Goal: Task Accomplishment & Management: Manage account settings

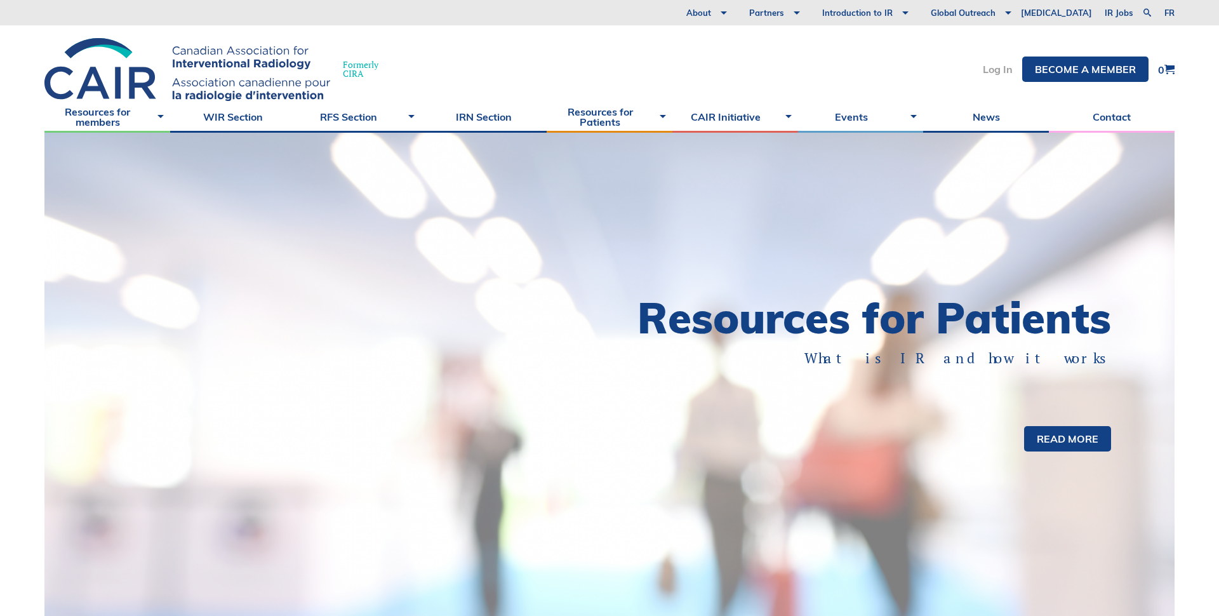
click at [994, 70] on link "Log In" at bounding box center [998, 69] width 30 height 10
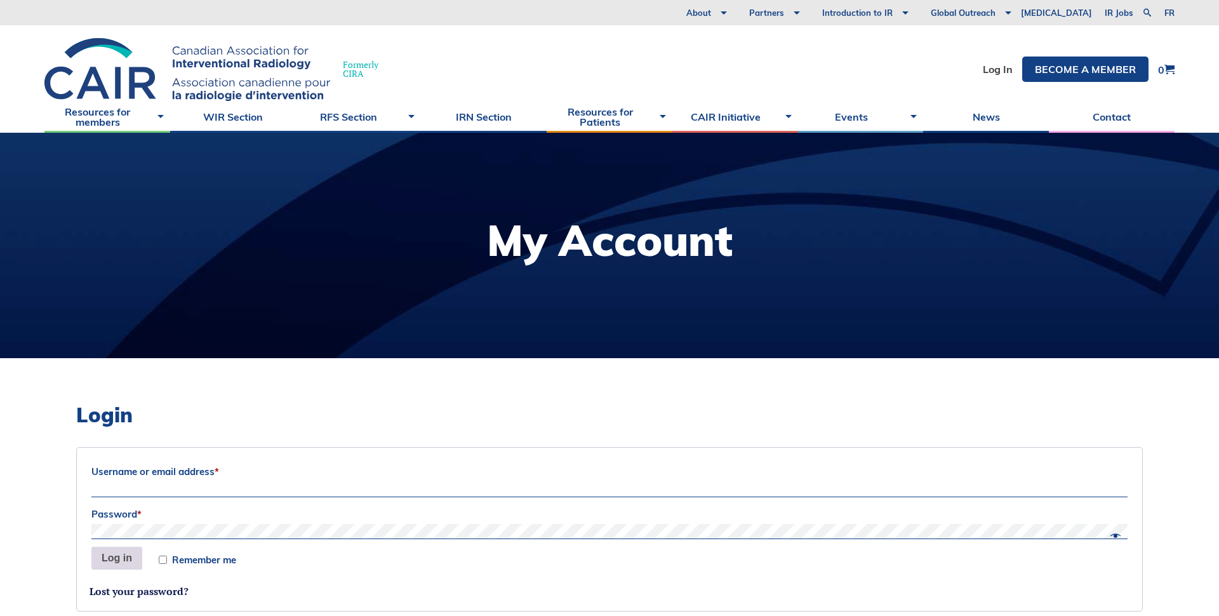
type input "Sociation-Dev"
click at [115, 557] on button "Log in" at bounding box center [116, 558] width 51 height 23
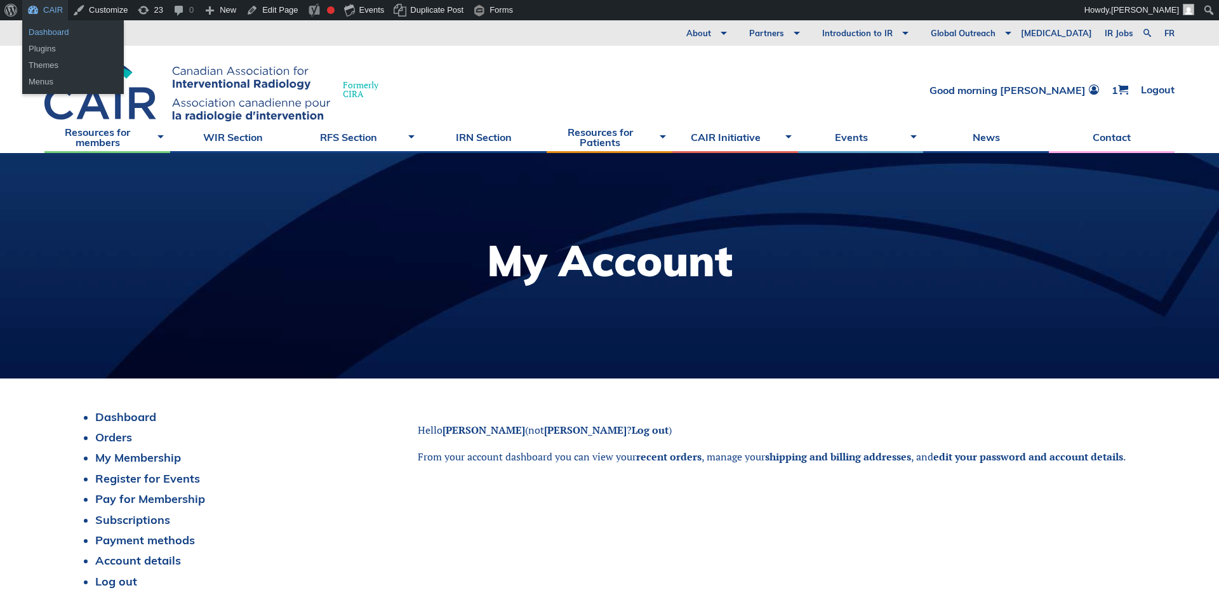
click at [43, 32] on link "Dashboard" at bounding box center [73, 32] width 102 height 17
